Goal: Task Accomplishment & Management: Manage account settings

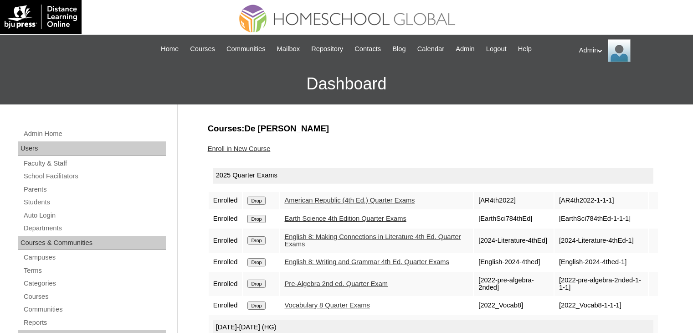
scroll to position [87, 0]
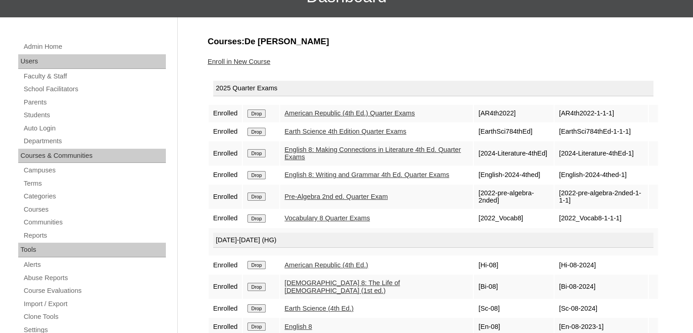
click at [259, 109] on input "Drop" at bounding box center [257, 113] width 18 height 8
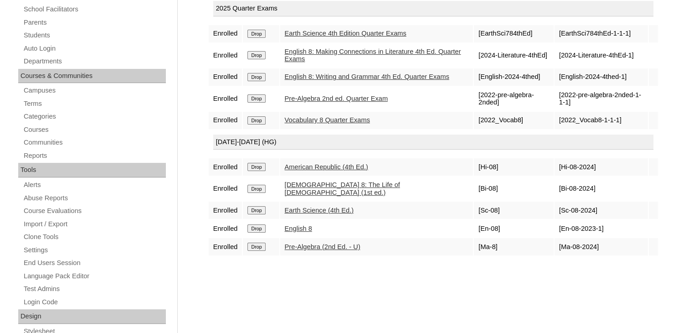
scroll to position [179, 0]
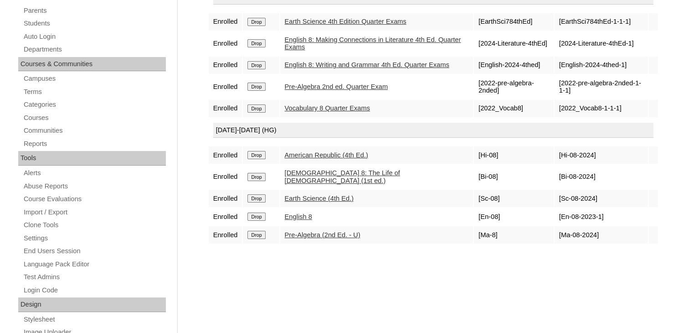
click at [259, 159] on input "Drop" at bounding box center [257, 155] width 18 height 8
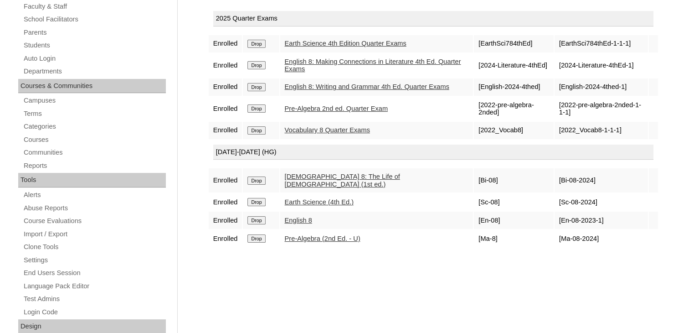
scroll to position [159, 0]
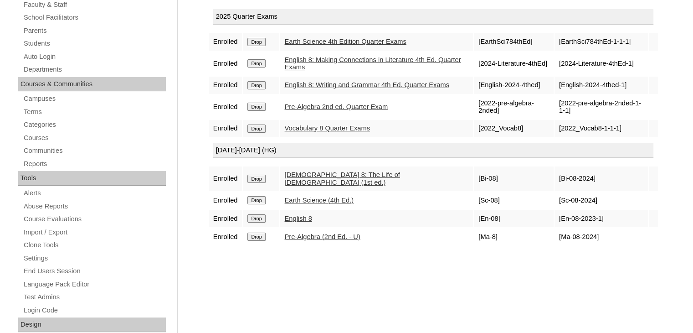
click at [258, 201] on input "Drop" at bounding box center [257, 200] width 18 height 8
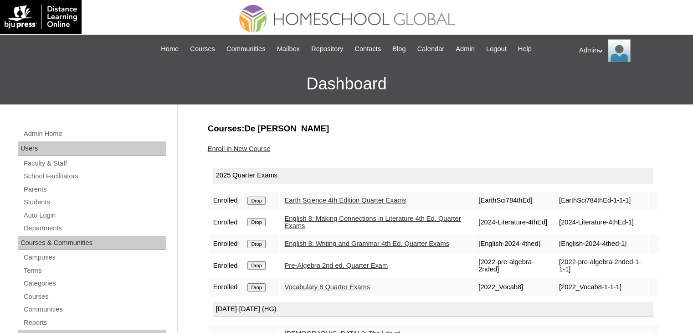
click at [261, 198] on input "Drop" at bounding box center [257, 200] width 18 height 8
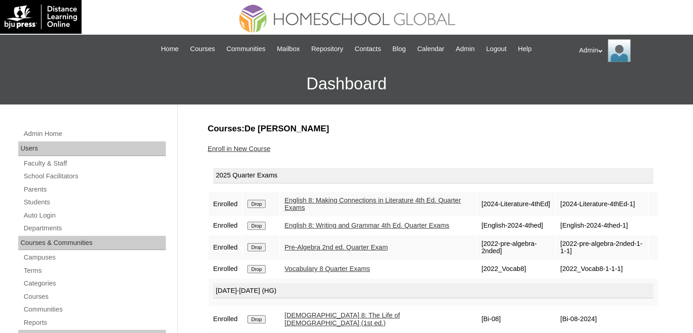
click at [246, 151] on link "Enroll in New Course" at bounding box center [239, 148] width 63 height 7
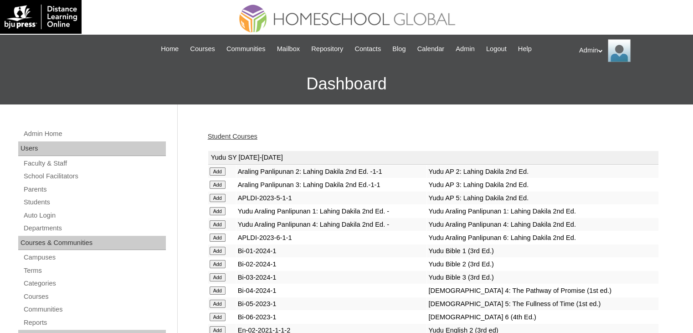
scroll to position [852, 0]
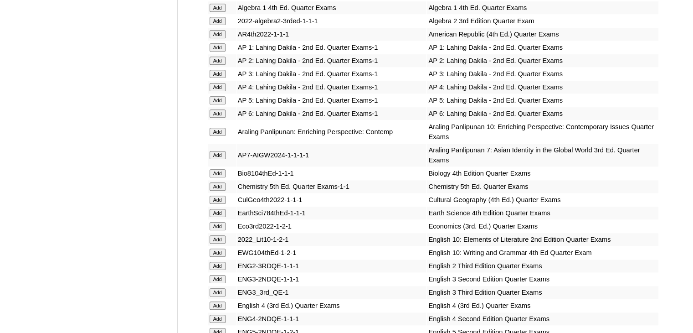
click at [220, 169] on input "Add" at bounding box center [218, 173] width 16 height 8
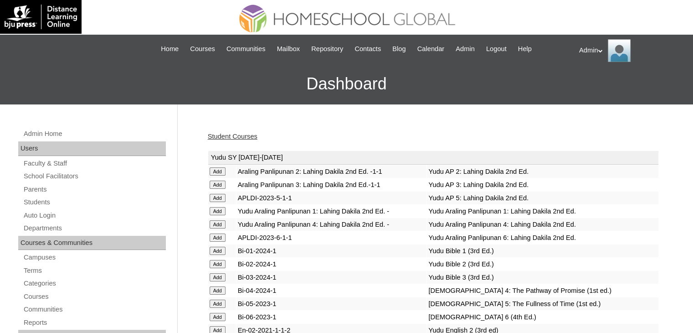
click at [220, 168] on input "Add" at bounding box center [218, 171] width 16 height 8
click at [210, 167] on input "Add" at bounding box center [218, 171] width 16 height 8
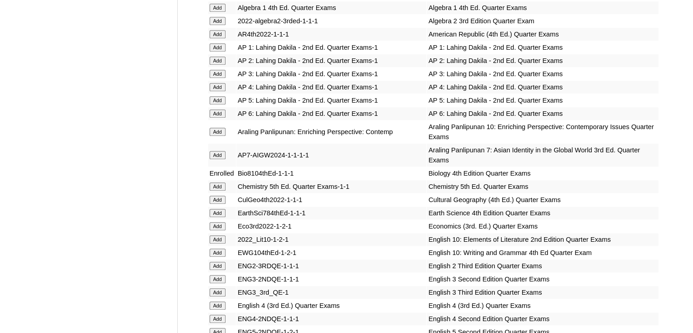
scroll to position [2501, 0]
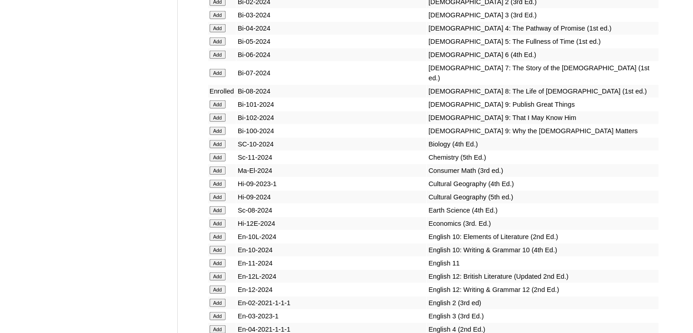
click at [220, 148] on input "Add" at bounding box center [218, 144] width 16 height 8
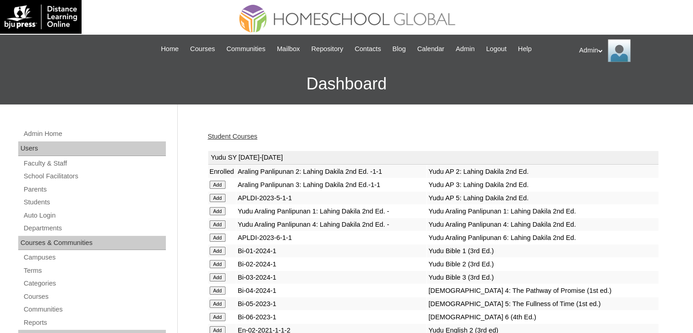
click at [313, 255] on td "Bi-01-2024-1" at bounding box center [332, 250] width 191 height 13
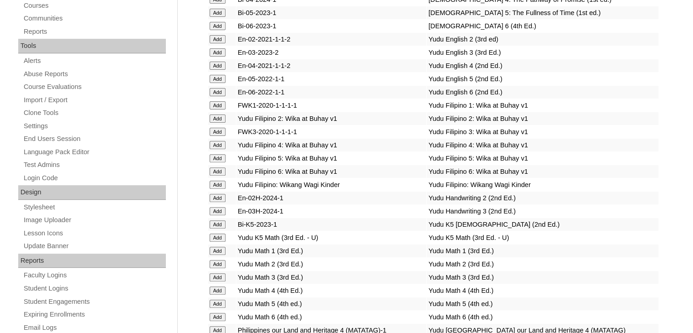
scroll to position [674, 0]
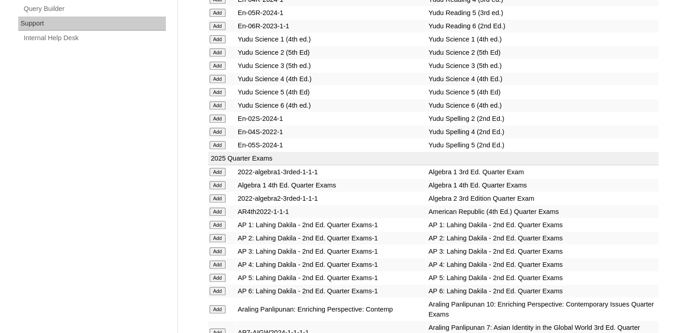
click at [213, 168] on input "Add" at bounding box center [218, 172] width 16 height 8
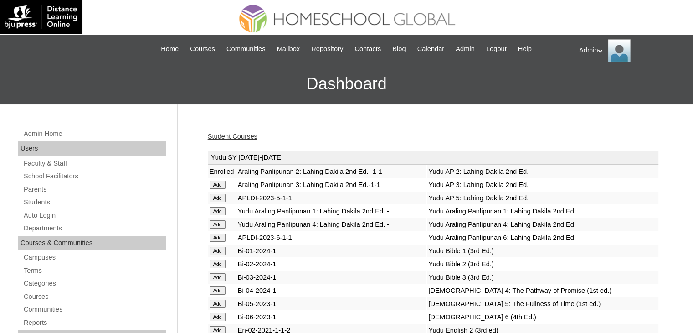
click at [242, 135] on link "Student Courses" at bounding box center [233, 136] width 50 height 7
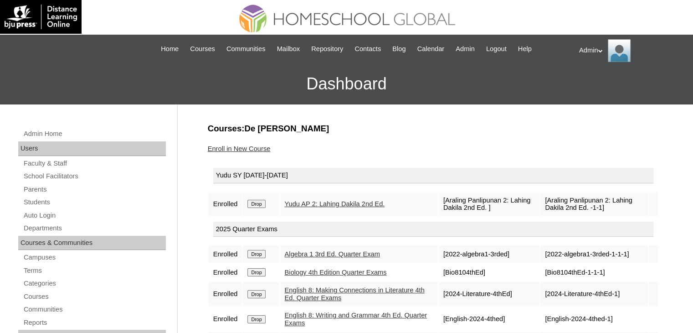
click at [261, 203] on input "Drop" at bounding box center [257, 204] width 18 height 8
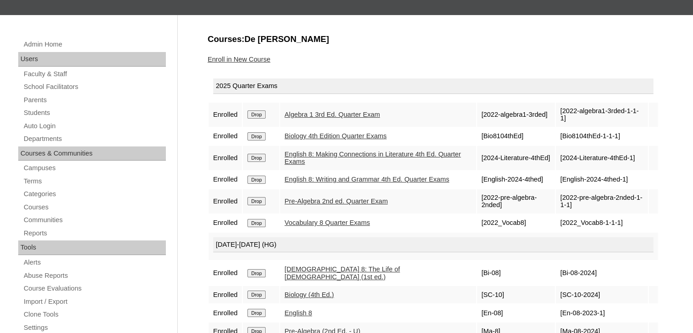
scroll to position [89, 0]
click at [243, 59] on link "Enroll in New Course" at bounding box center [239, 59] width 63 height 7
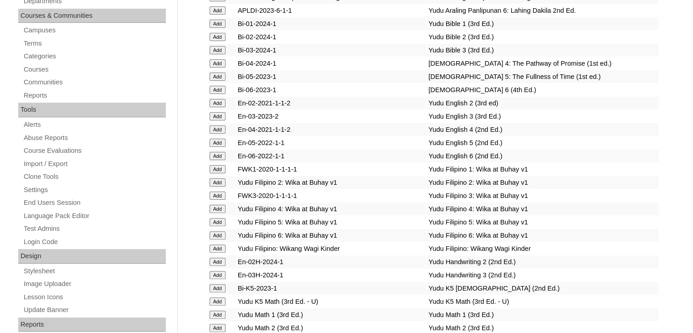
scroll to position [1295, 0]
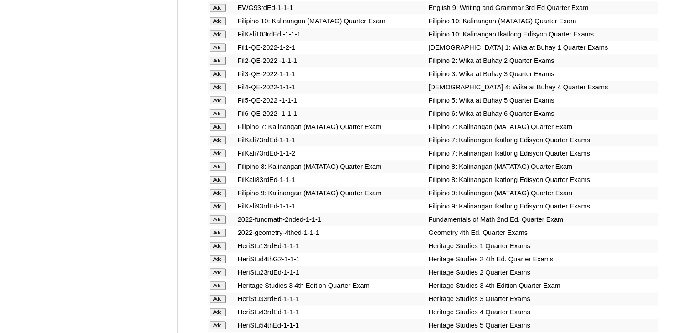
click at [220, 165] on input "Add" at bounding box center [218, 166] width 16 height 8
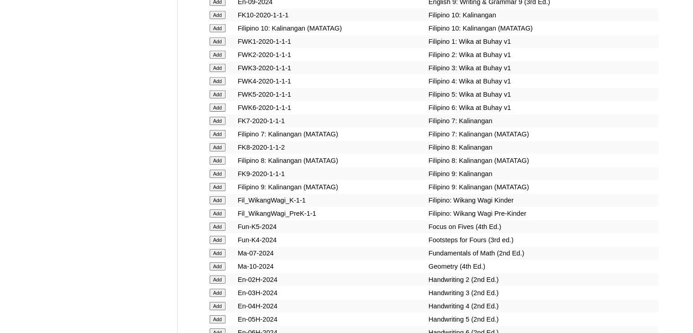
click at [216, 165] on input "Add" at bounding box center [218, 160] width 16 height 8
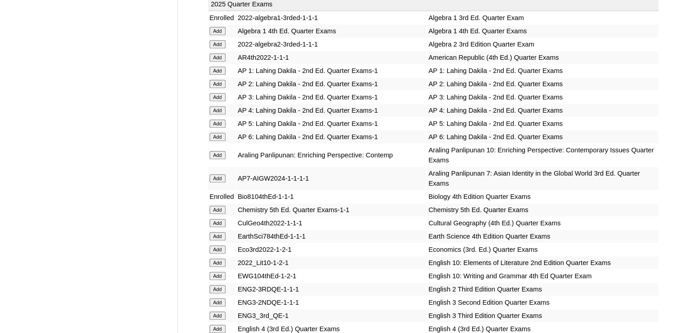
scroll to position [2002, 0]
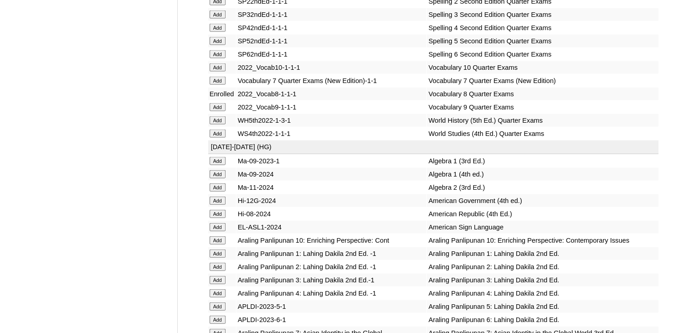
click at [215, 124] on input "Add" at bounding box center [218, 120] width 16 height 8
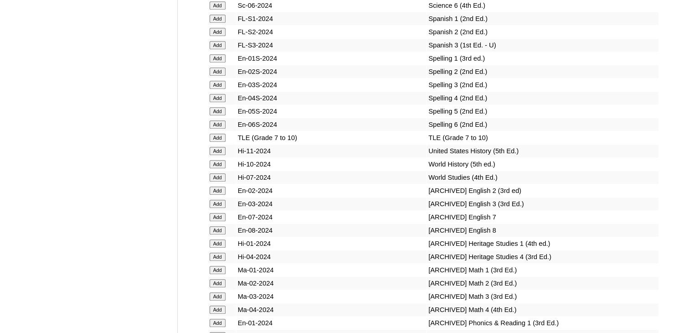
click at [215, 165] on input "Add" at bounding box center [218, 164] width 16 height 8
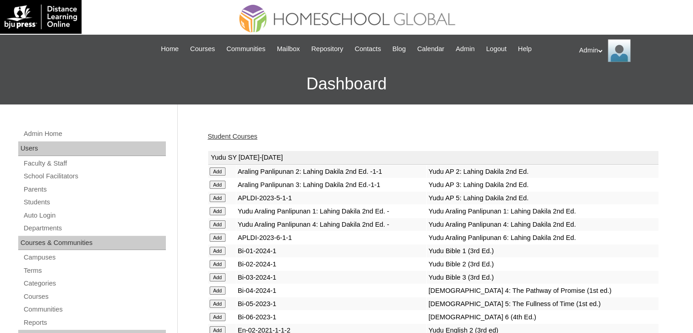
click at [238, 136] on link "Student Courses" at bounding box center [233, 136] width 50 height 7
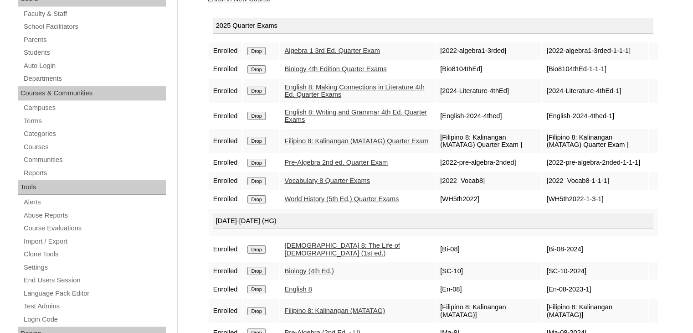
scroll to position [157, 0]
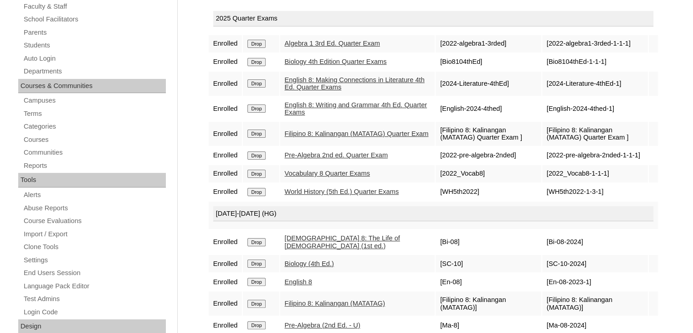
click at [263, 154] on input "Drop" at bounding box center [257, 155] width 18 height 8
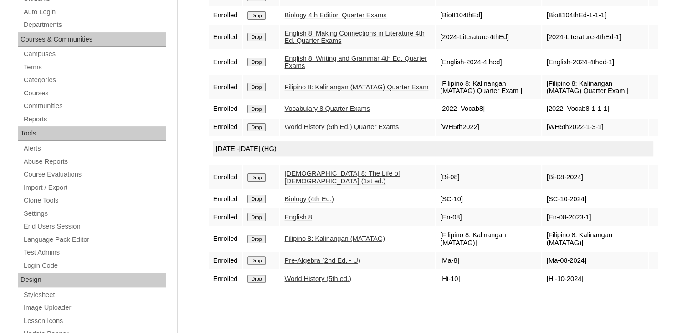
scroll to position [204, 0]
click at [258, 256] on input "Drop" at bounding box center [257, 260] width 18 height 8
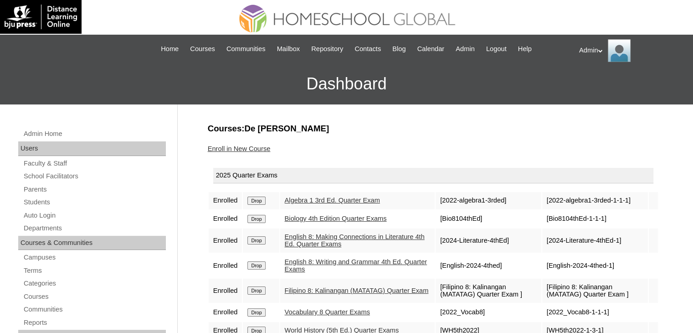
click at [244, 148] on link "Enroll in New Course" at bounding box center [239, 148] width 63 height 7
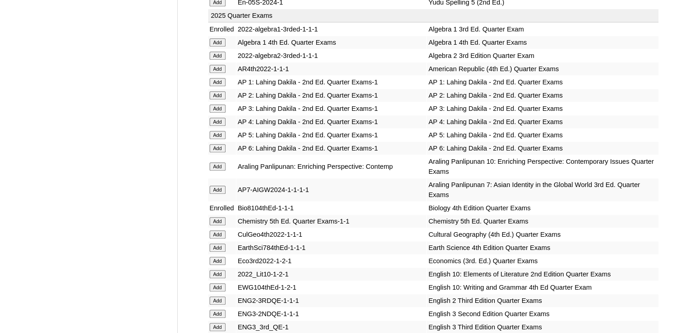
scroll to position [2042, 0]
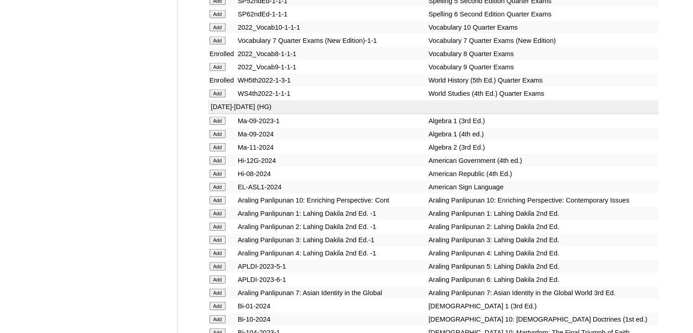
click at [214, 125] on input "Add" at bounding box center [218, 121] width 16 height 8
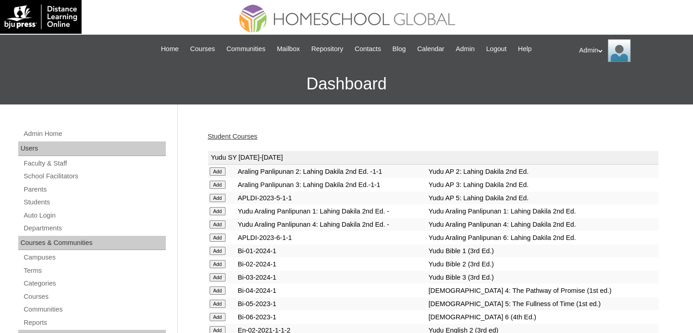
scroll to position [674, 0]
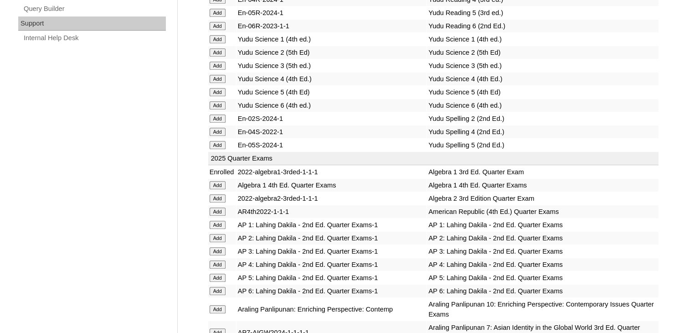
click at [215, 181] on input "Add" at bounding box center [218, 185] width 16 height 8
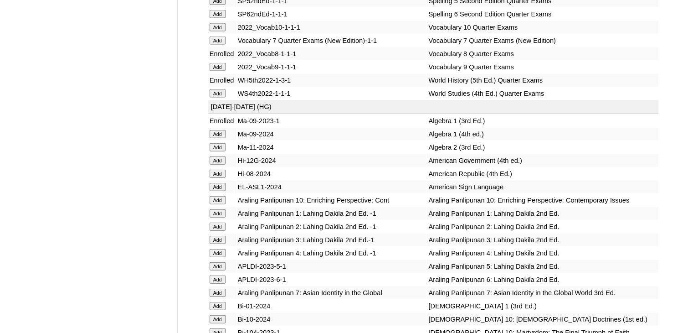
click at [217, 138] on input "Add" at bounding box center [218, 134] width 16 height 8
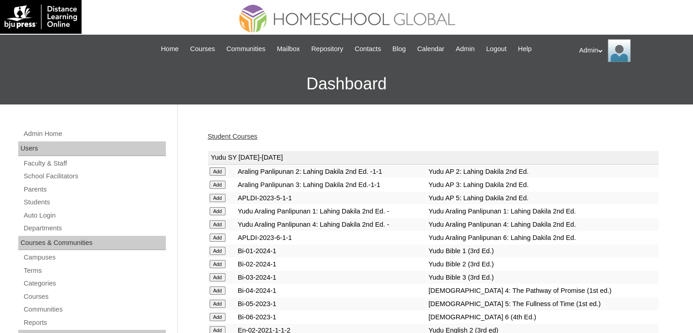
click at [241, 135] on link "Student Courses" at bounding box center [233, 136] width 50 height 7
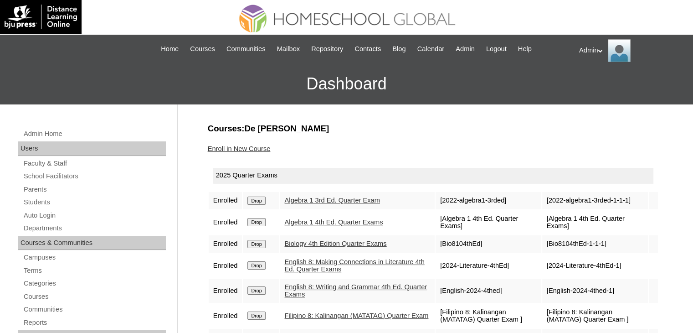
click at [255, 198] on input "Drop" at bounding box center [257, 200] width 18 height 8
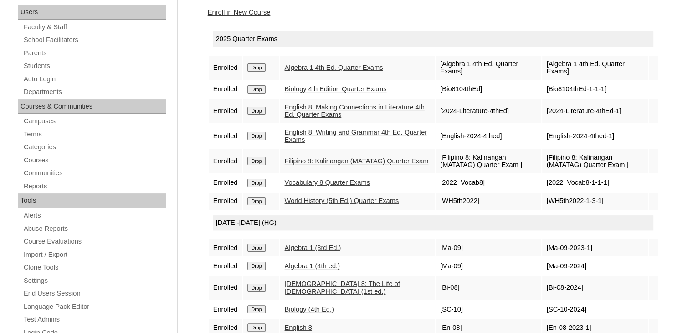
scroll to position [137, 0]
click at [253, 243] on input "Drop" at bounding box center [257, 247] width 18 height 8
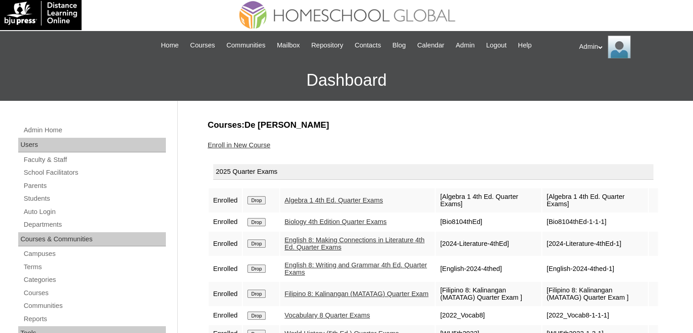
scroll to position [2, 0]
